Goal: Task Accomplishment & Management: Manage account settings

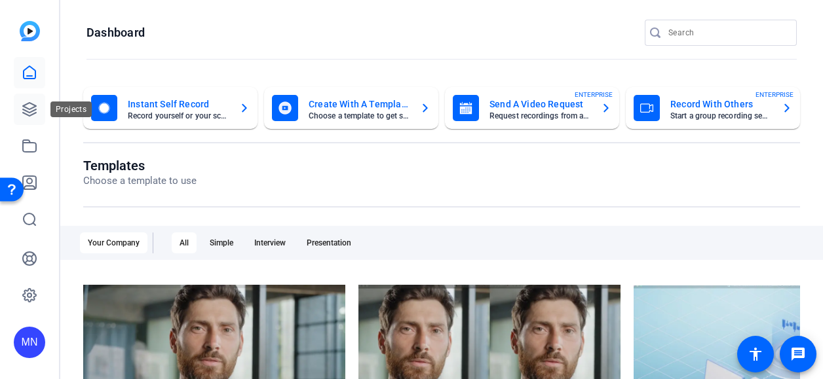
click at [33, 109] on icon at bounding box center [30, 110] width 16 height 16
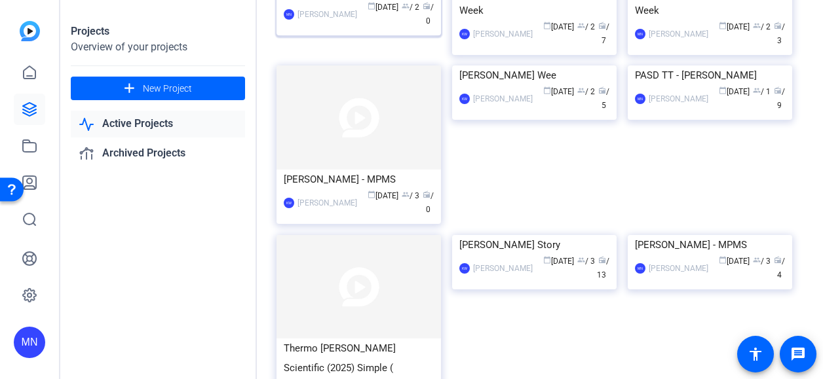
scroll to position [468, 0]
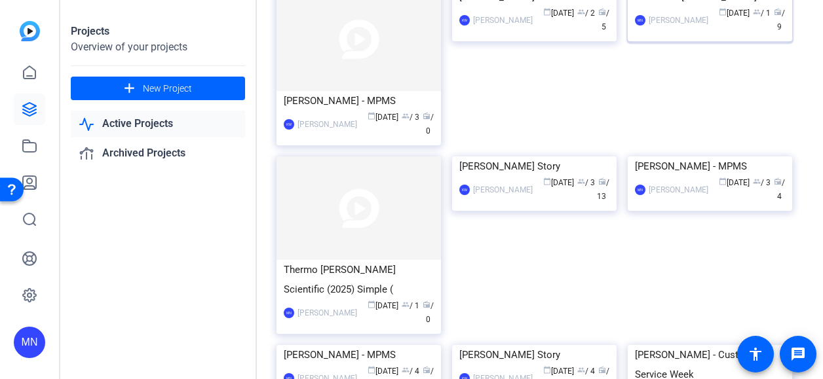
click at [734, 34] on div "calendar_today [DATE] group / 1 radio / 9" at bounding box center [750, 21] width 70 height 28
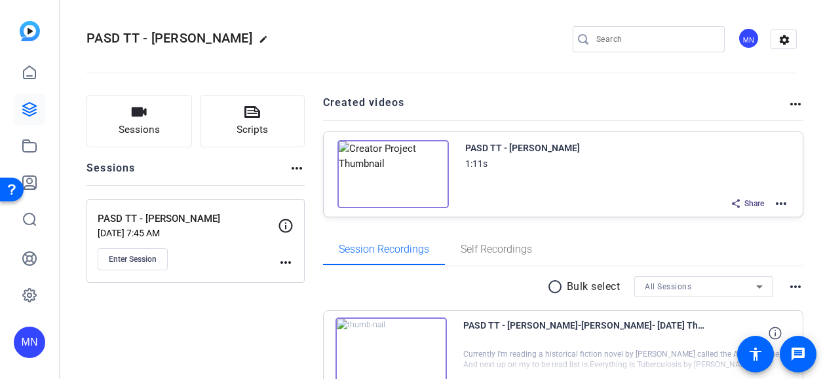
click at [791, 109] on mat-icon "more_horiz" at bounding box center [796, 104] width 16 height 16
click at [789, 105] on div at bounding box center [411, 189] width 823 height 379
click at [773, 35] on mat-icon "settings" at bounding box center [784, 40] width 26 height 20
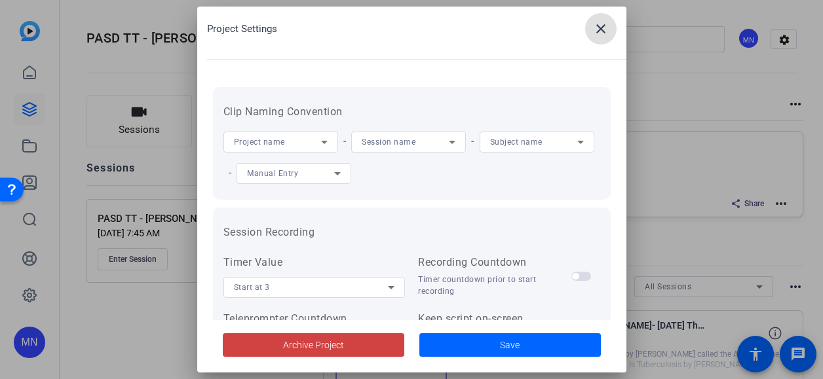
click at [596, 26] on mat-icon "close" at bounding box center [601, 29] width 16 height 16
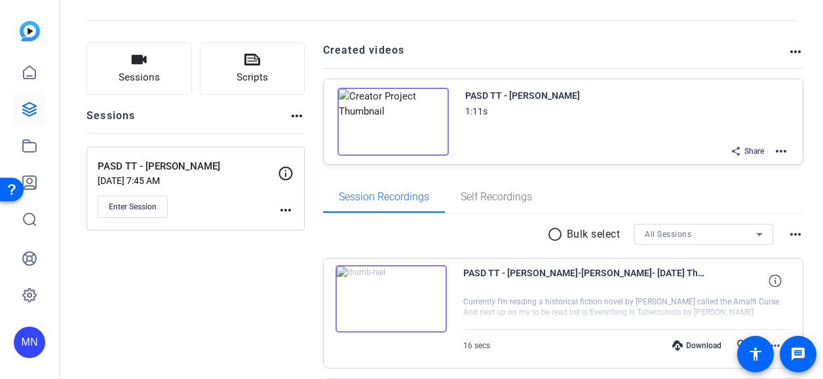
scroll to position [54, 0]
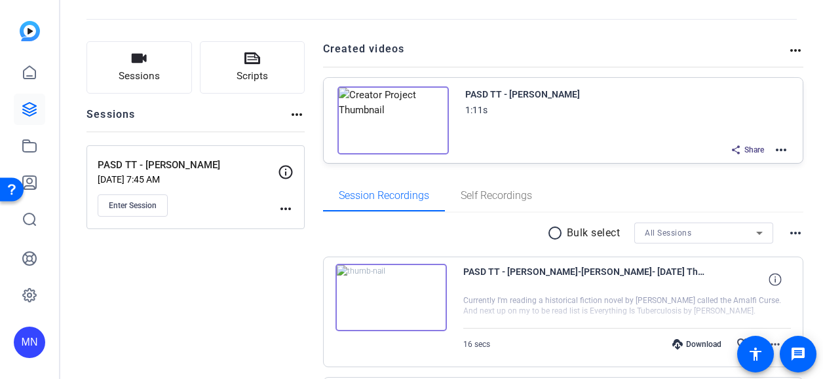
click at [773, 149] on mat-icon "more_horiz" at bounding box center [781, 150] width 16 height 16
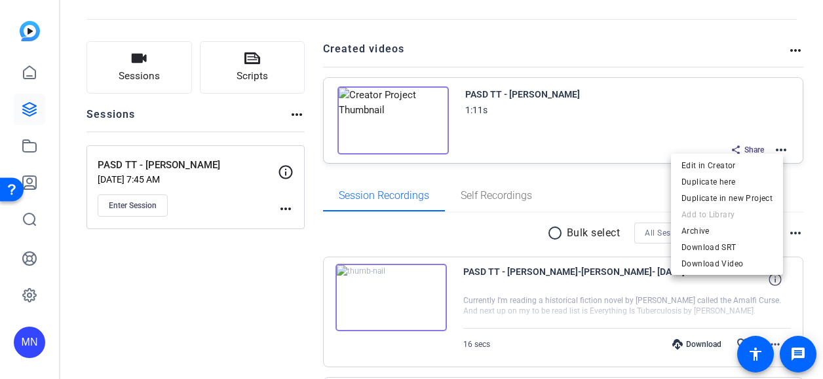
click at [600, 176] on div at bounding box center [411, 189] width 823 height 379
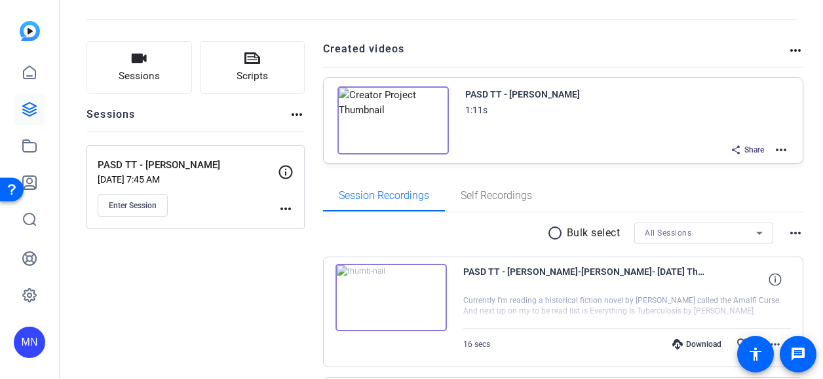
click at [744, 150] on span "Share" at bounding box center [754, 150] width 20 height 10
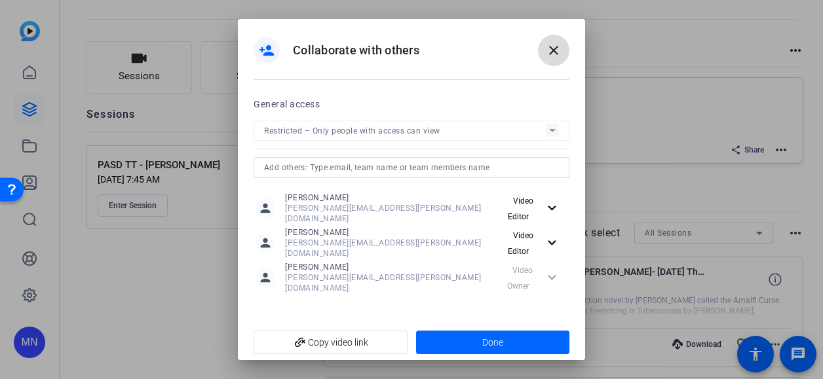
click at [560, 53] on span at bounding box center [553, 50] width 31 height 31
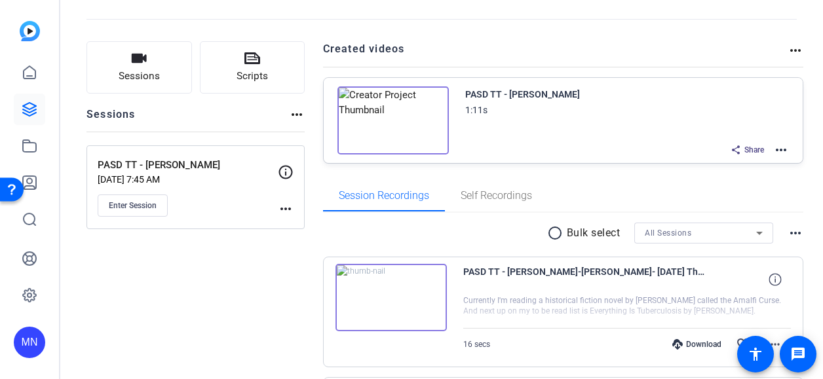
scroll to position [0, 0]
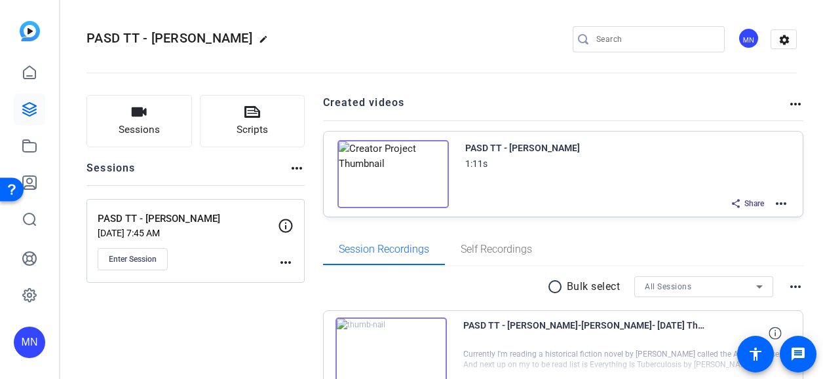
click at [738, 41] on div "MN" at bounding box center [749, 39] width 22 height 22
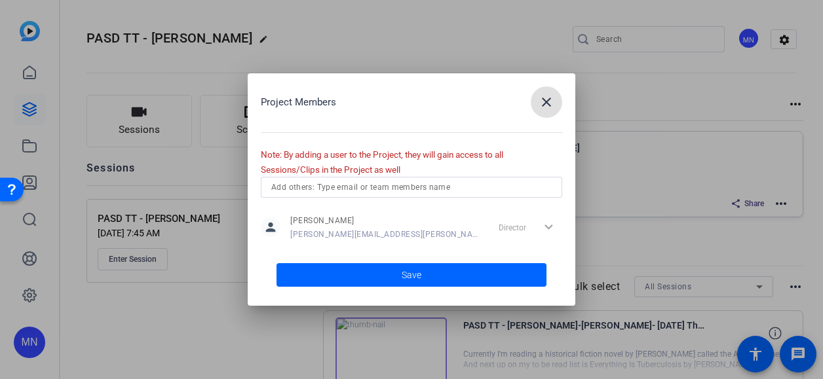
click at [427, 191] on input "text" at bounding box center [411, 188] width 280 height 16
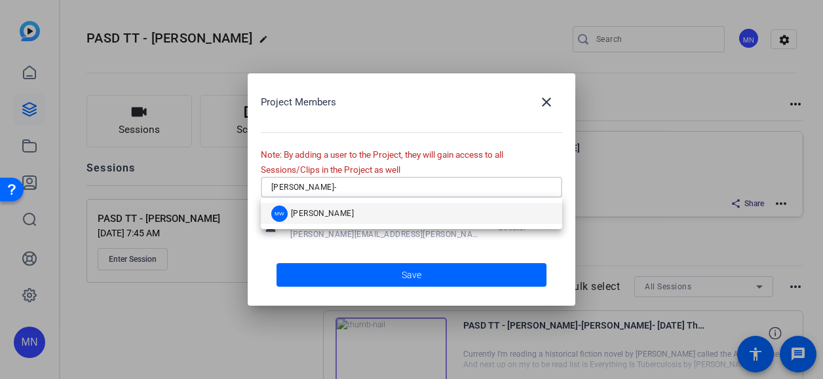
type input "[PERSON_NAME]-"
click at [400, 214] on mat-option "MW [PERSON_NAME]" at bounding box center [411, 213] width 301 height 21
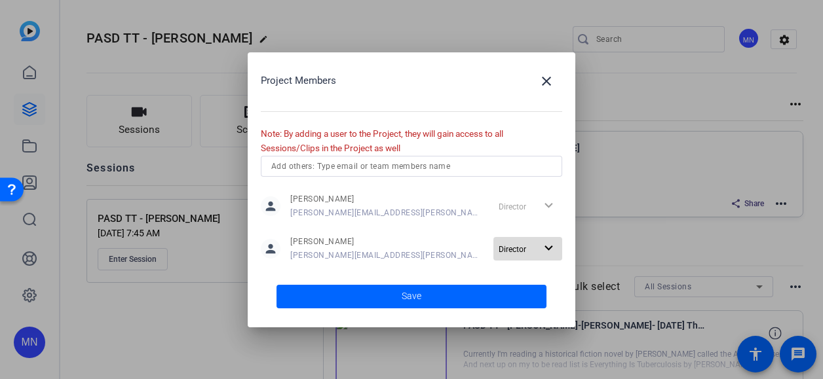
click at [497, 252] on span "button" at bounding box center [527, 248] width 69 height 31
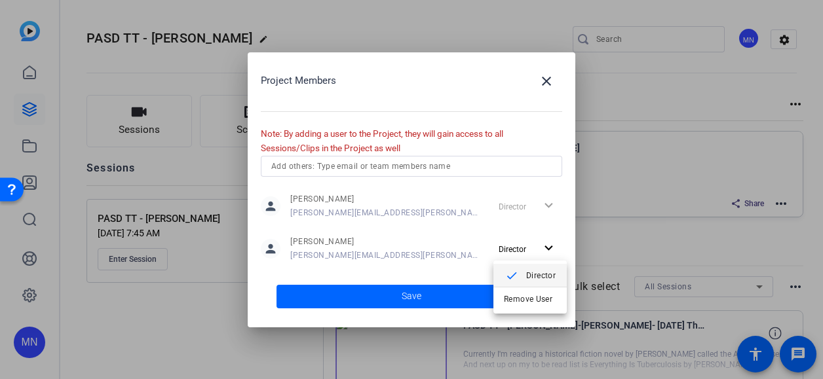
click at [515, 267] on button "check Director" at bounding box center [529, 275] width 73 height 23
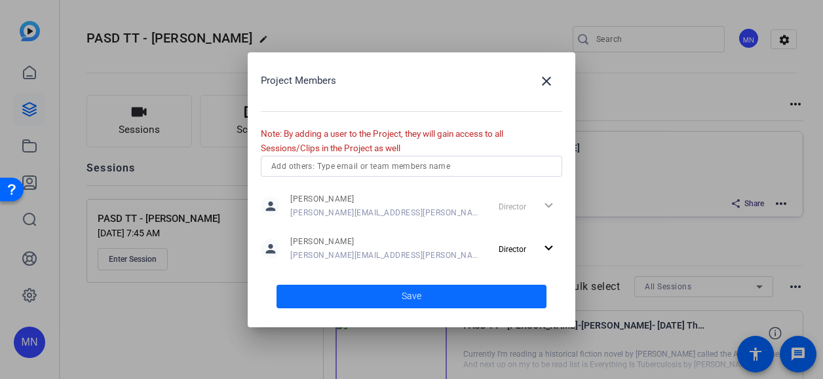
click at [449, 298] on span at bounding box center [411, 296] width 270 height 31
